Goal: Find specific page/section: Find specific page/section

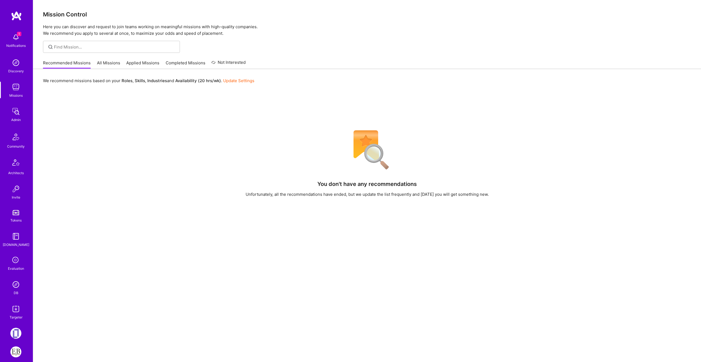
click at [16, 289] on img at bounding box center [15, 284] width 11 height 11
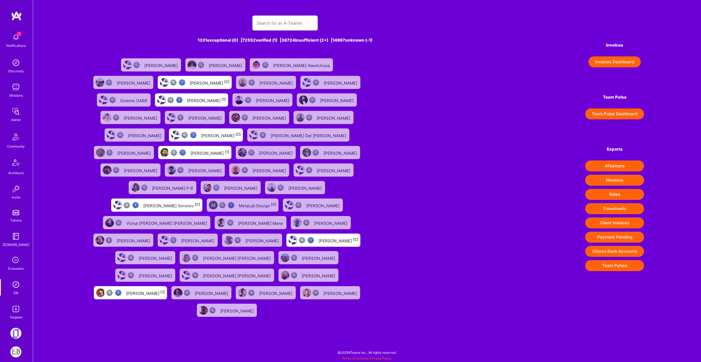
click at [274, 19] on input "text" at bounding box center [285, 23] width 57 height 14
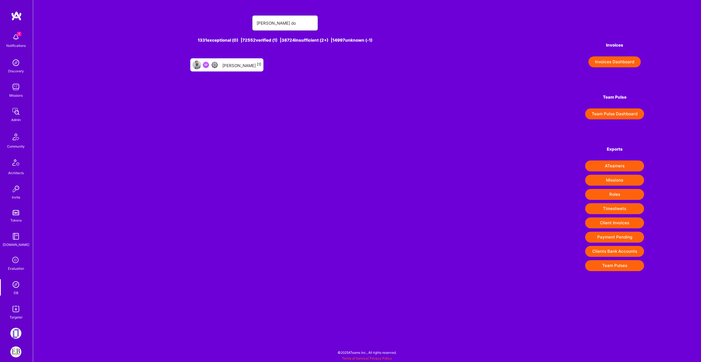
type input "[PERSON_NAME]"
click at [241, 65] on div "[PERSON_NAME] [1]" at bounding box center [241, 64] width 39 height 7
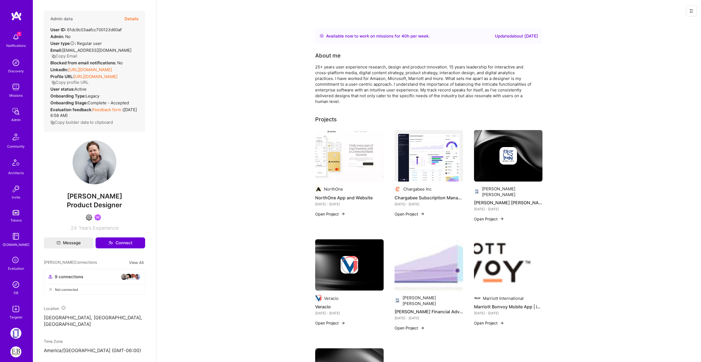
click at [133, 20] on button "Details" at bounding box center [132, 19] width 14 height 16
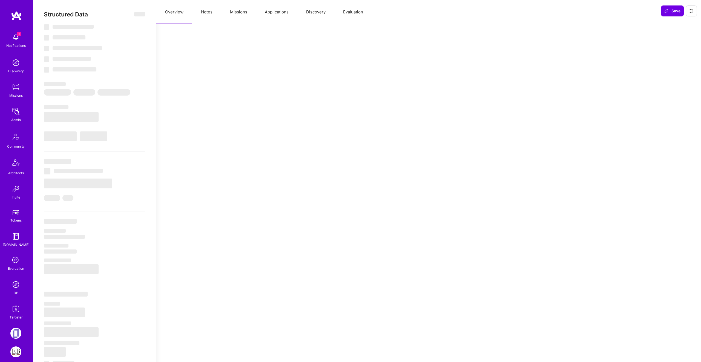
click at [236, 12] on button "Missions" at bounding box center [238, 12] width 35 height 24
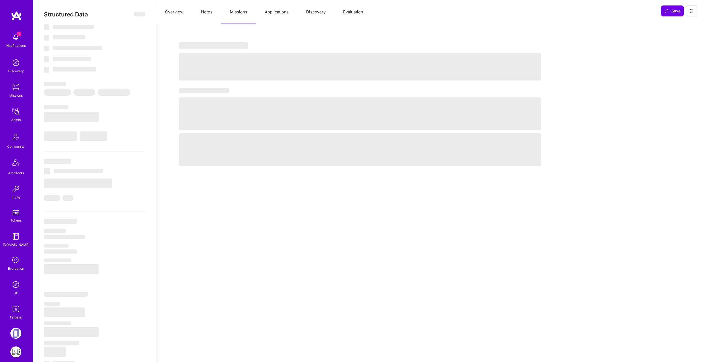
select select "Right Now"
select select "7"
select select "3"
select select "7"
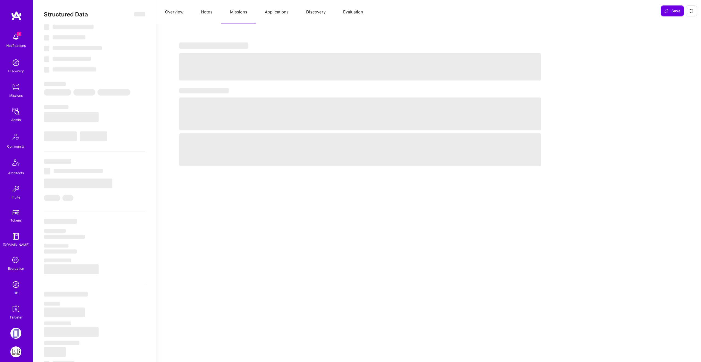
select select "US"
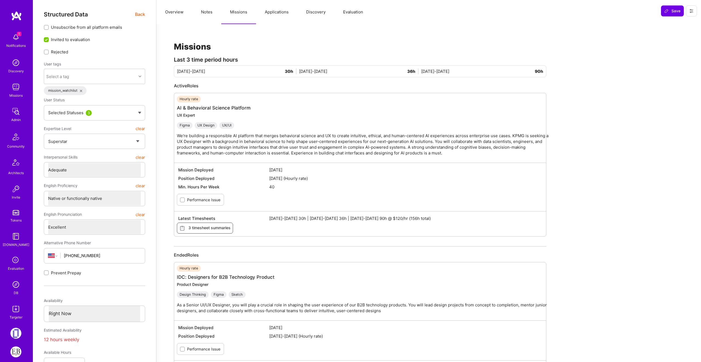
click at [277, 15] on button "Applications" at bounding box center [276, 12] width 41 height 24
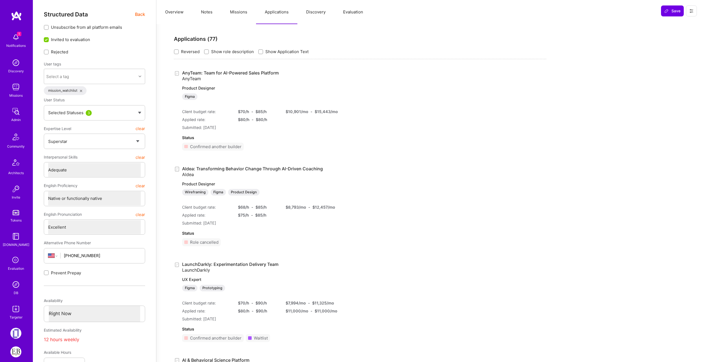
click at [278, 12] on button "Applications" at bounding box center [276, 12] width 41 height 24
click at [237, 12] on button "Missions" at bounding box center [238, 12] width 35 height 24
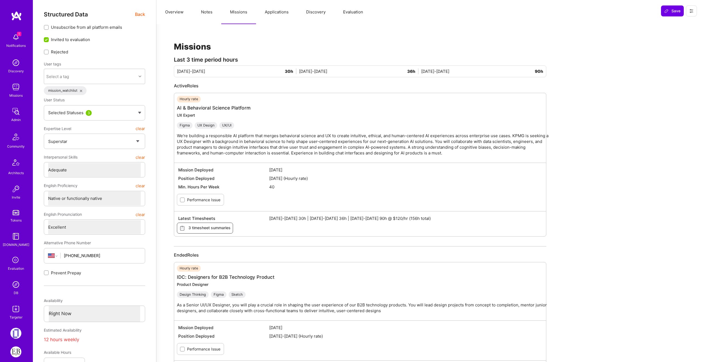
click at [232, 15] on button "Missions" at bounding box center [238, 12] width 35 height 24
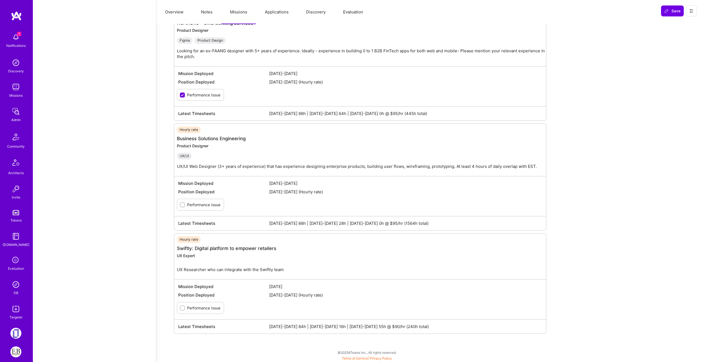
scroll to position [661, 0]
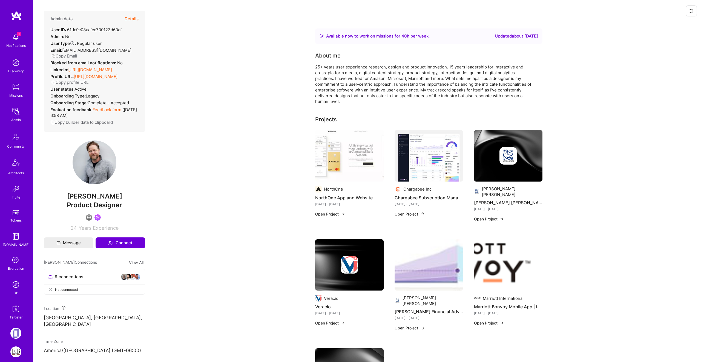
click at [121, 17] on div "Admin data Details" at bounding box center [94, 19] width 88 height 16
click at [128, 20] on button "Details" at bounding box center [132, 19] width 14 height 16
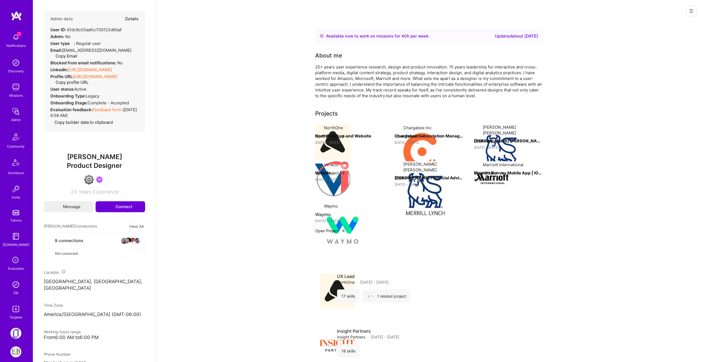
type textarea "x"
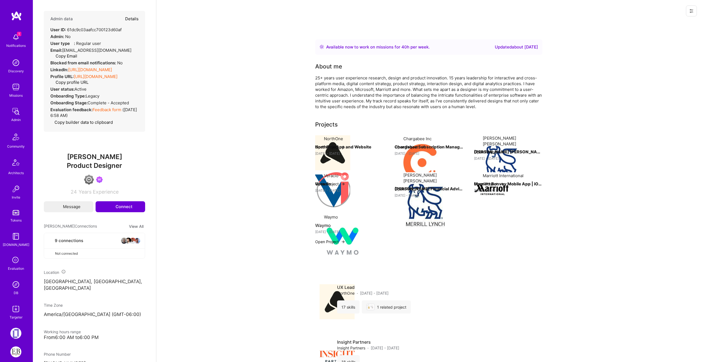
select select "7"
select select "3"
select select "7"
select select "US"
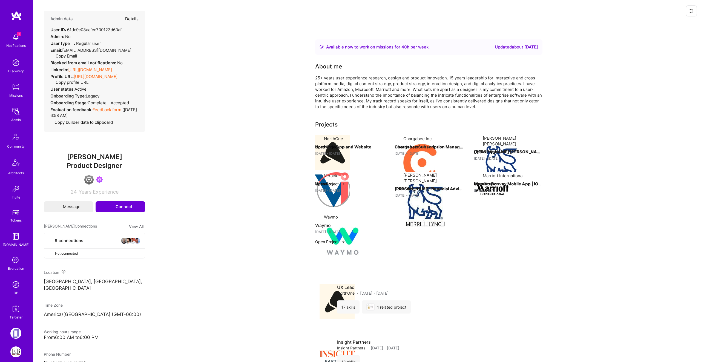
select select "Right Now"
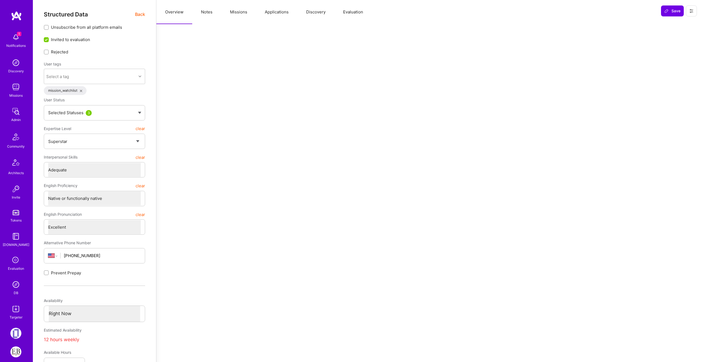
click at [238, 15] on button "Missions" at bounding box center [238, 12] width 35 height 24
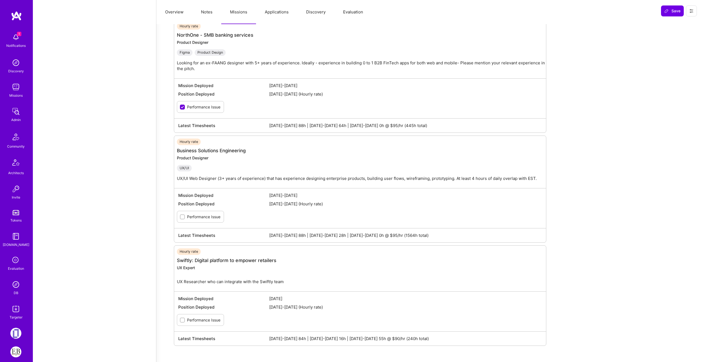
scroll to position [661, 0]
